Goal: Task Accomplishment & Management: Use online tool/utility

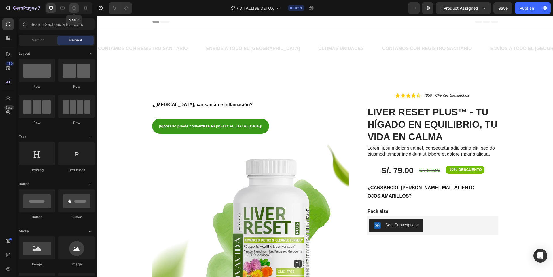
click at [73, 7] on icon at bounding box center [74, 8] width 6 height 6
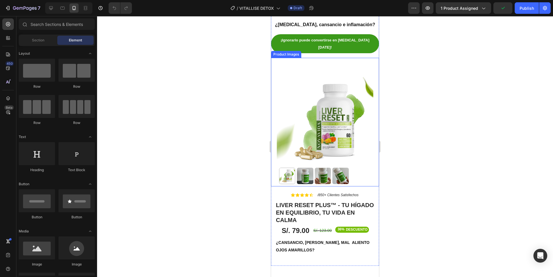
scroll to position [86, 0]
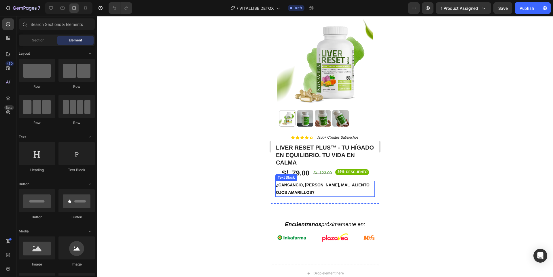
click at [323, 189] on p "OJOS AMARILLOS?" at bounding box center [325, 192] width 98 height 7
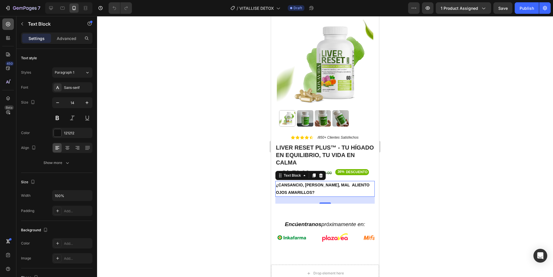
click at [10, 23] on icon at bounding box center [8, 24] width 4 height 4
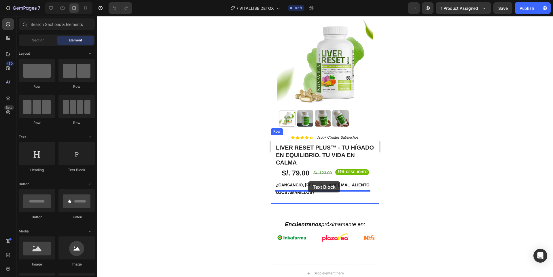
drag, startPoint x: 353, startPoint y: 179, endPoint x: 308, endPoint y: 181, distance: 44.4
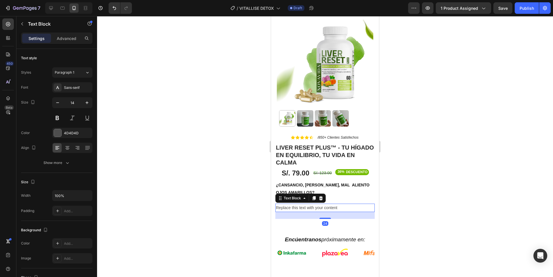
click at [333, 204] on div "Replace this text with your content" at bounding box center [324, 208] width 99 height 8
click at [333, 204] on p "Replace this text with your content" at bounding box center [325, 207] width 98 height 7
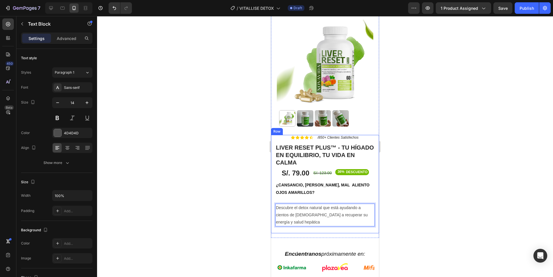
click at [324, 187] on div "Icon Icon Icon Icon Icon Icon List /850+ Clientes Satisfechos Text Block Row Li…" at bounding box center [324, 184] width 99 height 99
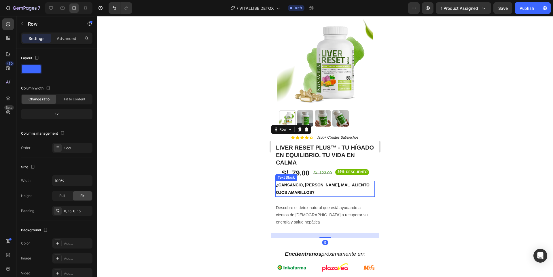
click at [322, 189] on p "OJOS AMARILLOS?" at bounding box center [325, 192] width 98 height 7
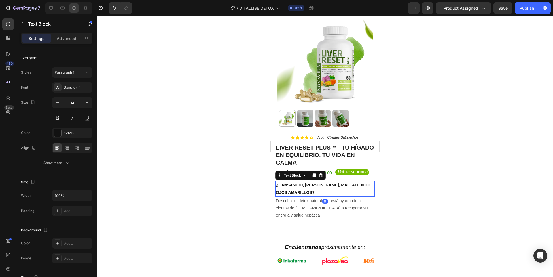
drag, startPoint x: 324, startPoint y: 190, endPoint x: 675, endPoint y: 200, distance: 350.9
click at [326, 181] on div "¿CANSANCIO, [PERSON_NAME], MAL ALIENTO OJOS AMARILLOS? Text Block 0" at bounding box center [324, 189] width 99 height 16
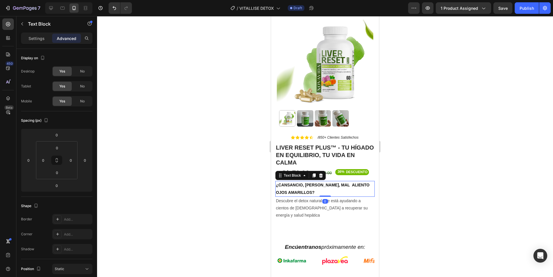
click at [404, 184] on div at bounding box center [325, 146] width 456 height 261
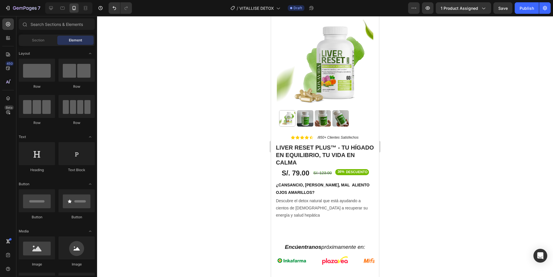
click at [420, 181] on div at bounding box center [325, 146] width 456 height 261
click at [311, 198] on p "Descubre el detox natural que está ayudando a cientos de [DEMOGRAPHIC_DATA] a r…" at bounding box center [325, 209] width 98 height 22
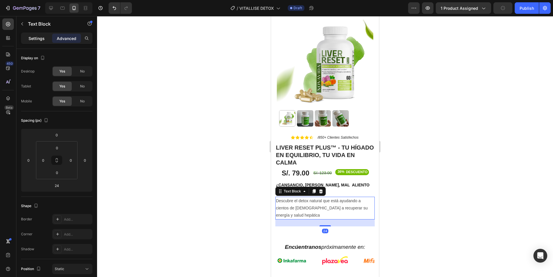
click at [43, 40] on p "Settings" at bounding box center [37, 38] width 16 height 6
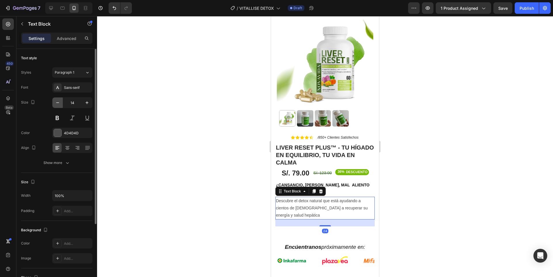
click at [60, 99] on button "button" at bounding box center [57, 103] width 10 height 10
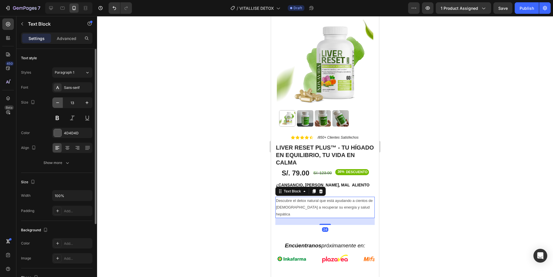
click at [60, 99] on button "button" at bounding box center [57, 103] width 10 height 10
click at [88, 106] on button "button" at bounding box center [87, 103] width 10 height 10
type input "13"
click at [420, 177] on div at bounding box center [325, 146] width 456 height 261
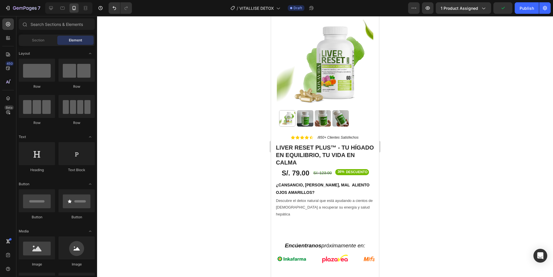
click at [410, 146] on div at bounding box center [325, 146] width 456 height 261
click at [427, 160] on div at bounding box center [325, 146] width 456 height 261
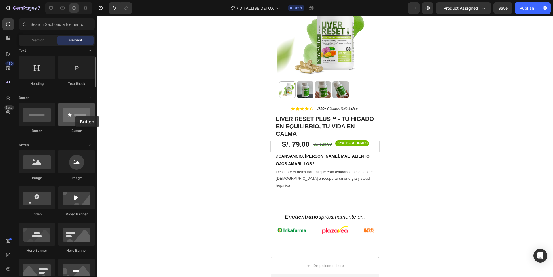
drag, startPoint x: 79, startPoint y: 122, endPoint x: 75, endPoint y: 116, distance: 7.0
click at [75, 116] on div at bounding box center [76, 114] width 36 height 23
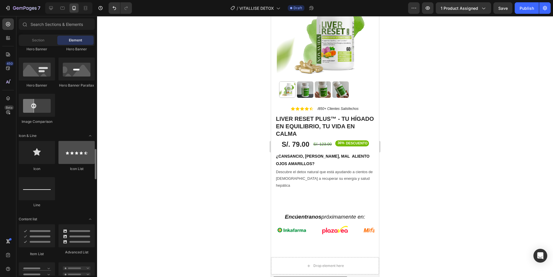
scroll to position [346, 0]
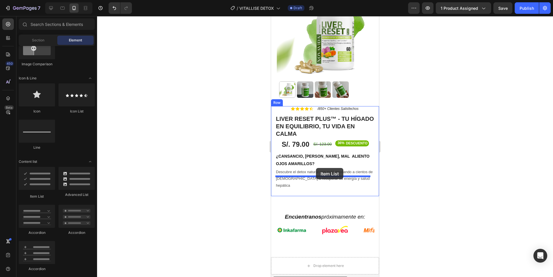
drag, startPoint x: 318, startPoint y: 200, endPoint x: 316, endPoint y: 168, distance: 32.3
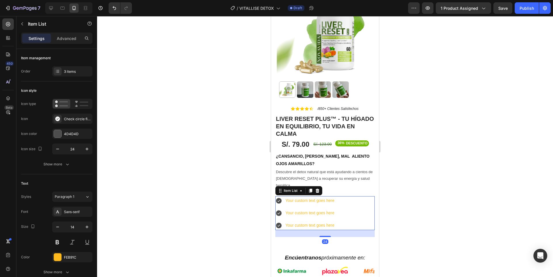
click at [432, 163] on div at bounding box center [325, 146] width 456 height 261
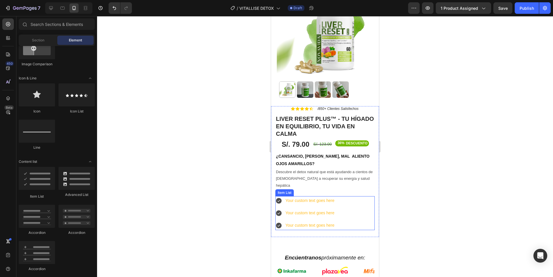
click at [306, 196] on div "Your custom text goes here" at bounding box center [310, 200] width 51 height 9
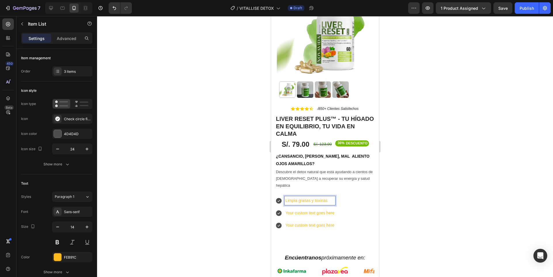
click at [327, 210] on p "Your custom text goes here" at bounding box center [309, 213] width 49 height 7
click at [311, 222] on p "Your custom text goes here" at bounding box center [314, 225] width 59 height 7
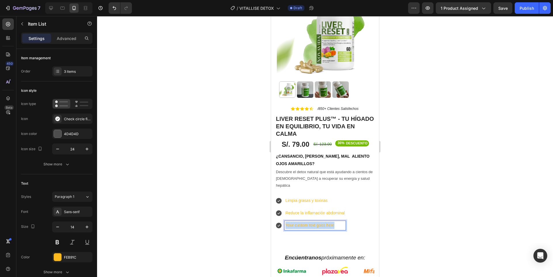
click at [311, 222] on p "Your custom text goes here" at bounding box center [314, 225] width 59 height 7
click at [386, 209] on div at bounding box center [325, 146] width 456 height 261
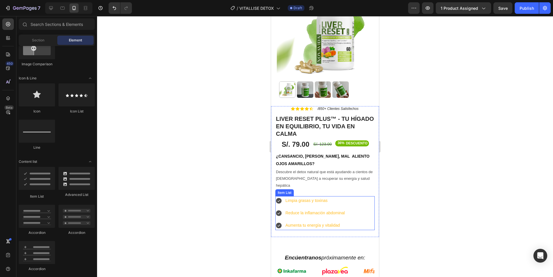
click at [344, 222] on p "Aumenta tu energía y vitalidad" at bounding box center [314, 225] width 59 height 7
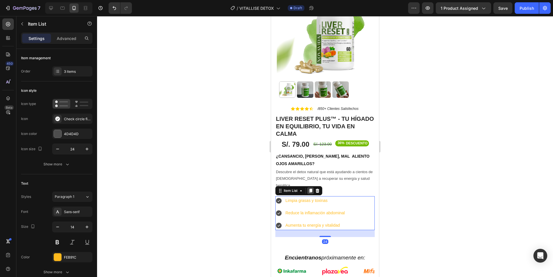
click at [312, 189] on icon at bounding box center [310, 191] width 3 height 4
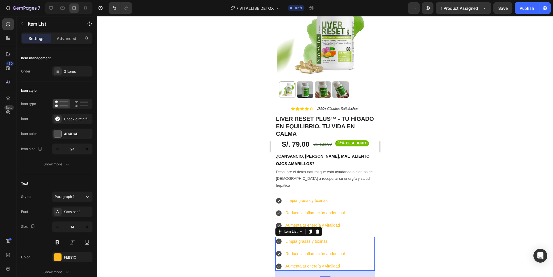
click at [431, 197] on div at bounding box center [325, 146] width 456 height 261
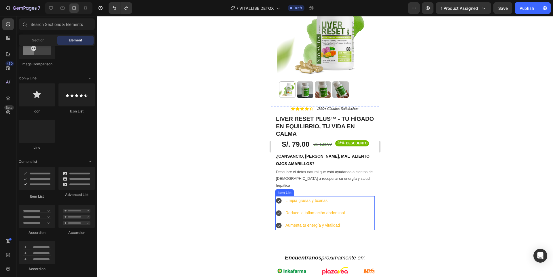
click at [308, 222] on p "Aumenta tu energía y vitalidad" at bounding box center [314, 225] width 59 height 7
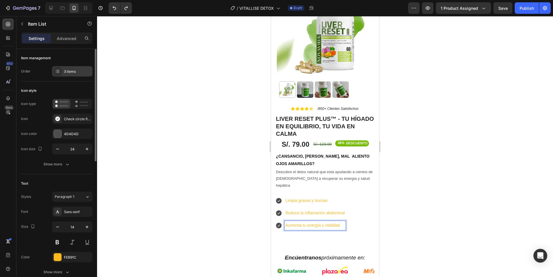
click at [71, 72] on div "3 items" at bounding box center [77, 71] width 27 height 5
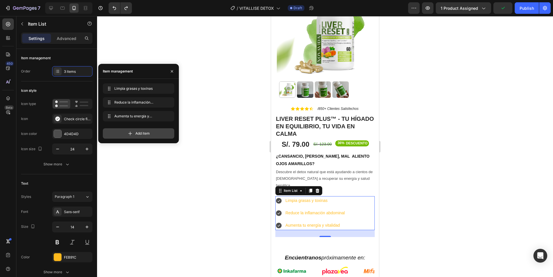
click at [158, 130] on div "Add item" at bounding box center [138, 133] width 71 height 10
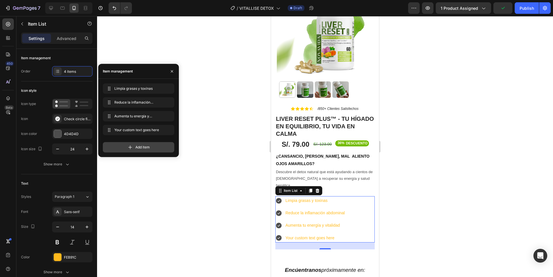
click at [156, 147] on div "Add item" at bounding box center [138, 147] width 71 height 10
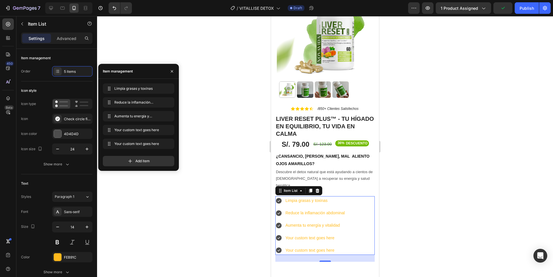
click at [413, 197] on div at bounding box center [325, 146] width 456 height 261
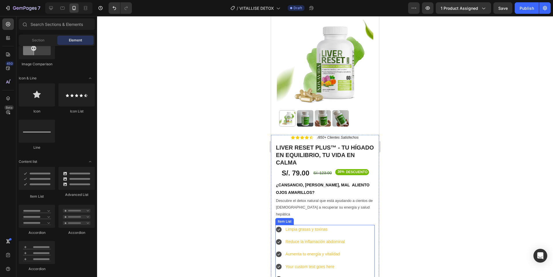
scroll to position [144, 0]
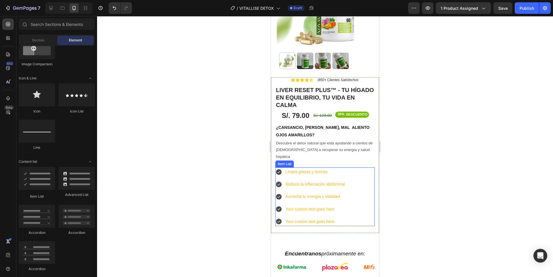
click at [298, 205] on div "Your custom text goes here" at bounding box center [315, 209] width 61 height 9
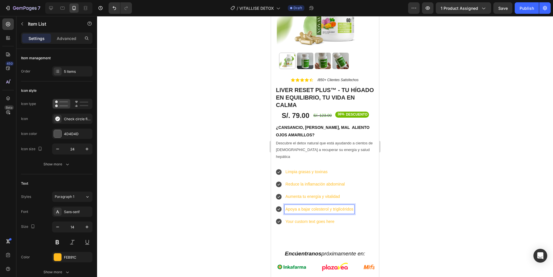
click at [332, 218] on p "Your custom text goes here" at bounding box center [319, 221] width 68 height 7
click at [305, 218] on p "Your custom text goes here" at bounding box center [319, 221] width 68 height 7
click at [286, 218] on p "reviene complicaciones como [MEDICAL_DATA]" at bounding box center [328, 221] width 87 height 7
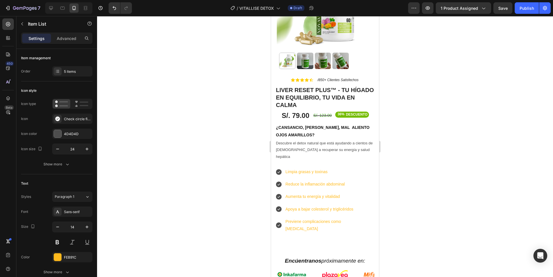
click at [411, 179] on div at bounding box center [325, 146] width 456 height 261
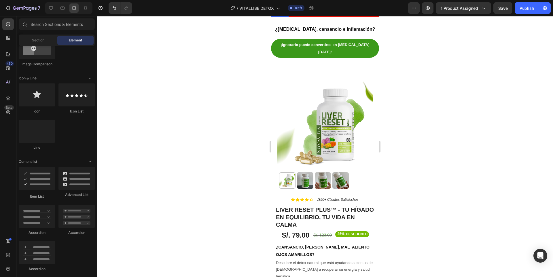
scroll to position [58, 0]
